Goal: Task Accomplishment & Management: Use online tool/utility

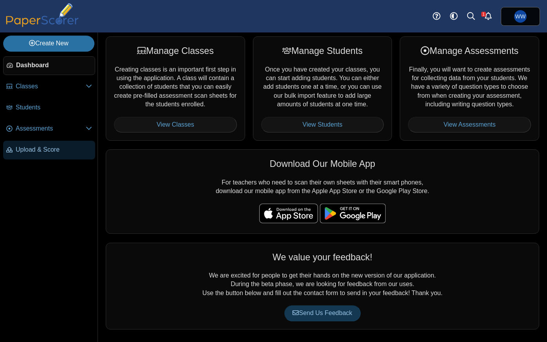
click at [38, 148] on span "Upload & Score" at bounding box center [54, 150] width 76 height 9
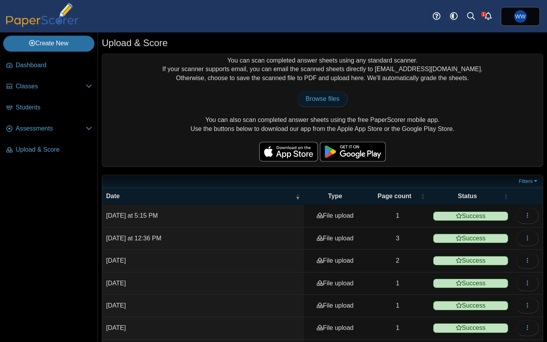
click at [305, 107] on div "You can scan completed answer sheets using any standard scanner. If your scanne…" at bounding box center [322, 110] width 440 height 113
click at [309, 104] on link "Browse files" at bounding box center [322, 99] width 50 height 16
type input "**********"
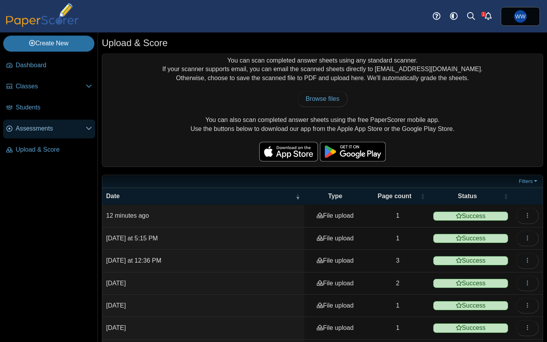
click at [22, 129] on span "Assessments" at bounding box center [51, 128] width 70 height 9
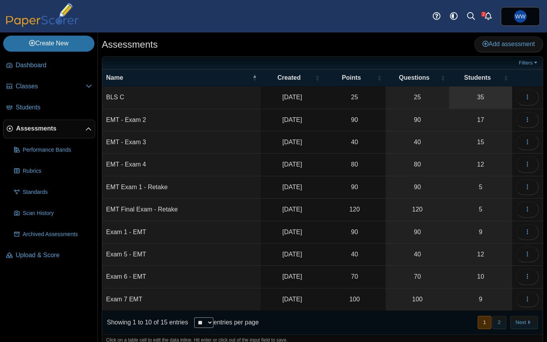
click at [482, 96] on link "35" at bounding box center [480, 97] width 63 height 22
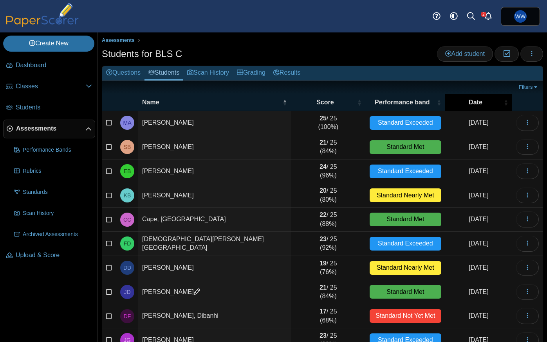
click at [486, 101] on span "Date" at bounding box center [475, 102] width 53 height 9
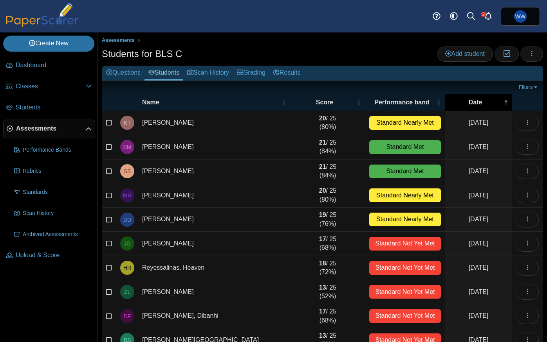
click at [486, 101] on span "Date" at bounding box center [474, 102] width 53 height 9
